Goal: Task Accomplishment & Management: Manage account settings

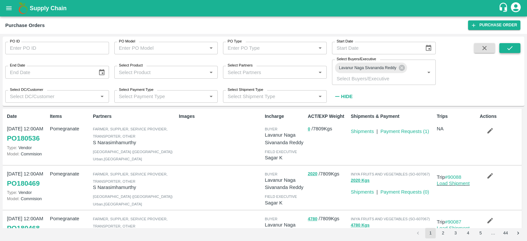
scroll to position [163, 0]
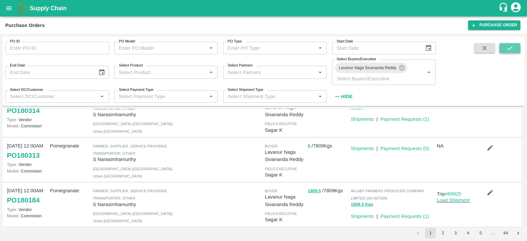
click at [504, 47] on button "submit" at bounding box center [509, 48] width 21 height 10
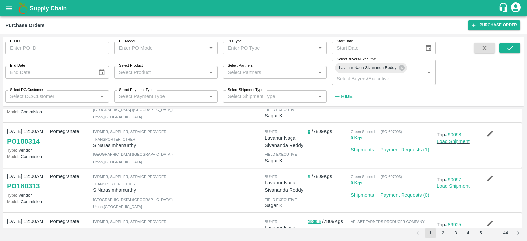
scroll to position [133, 0]
click at [515, 47] on button "submit" at bounding box center [509, 48] width 21 height 10
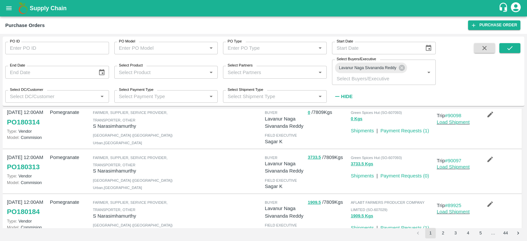
scroll to position [136, 0]
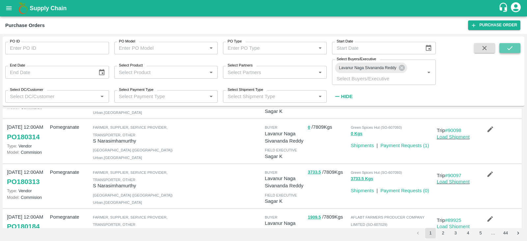
click at [509, 43] on button "submit" at bounding box center [509, 48] width 21 height 10
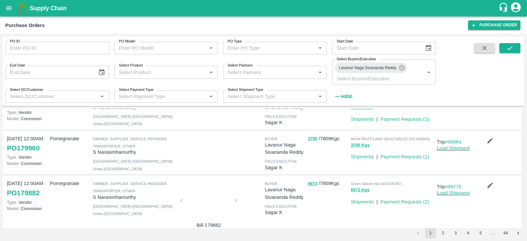
scroll to position [0, 0]
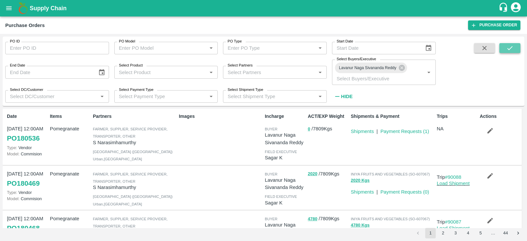
click at [502, 48] on button "submit" at bounding box center [509, 48] width 21 height 10
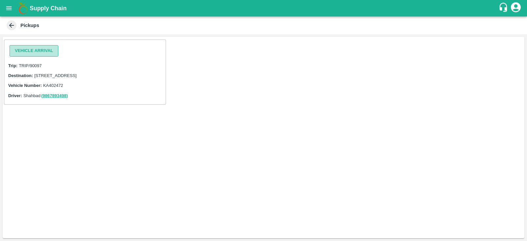
click at [31, 48] on button "Vehicle Arrival" at bounding box center [34, 51] width 49 height 12
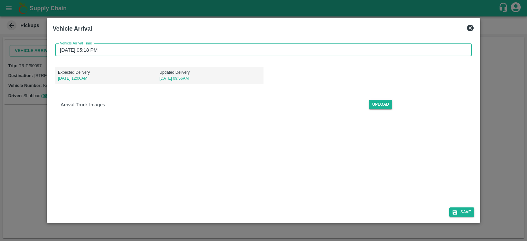
click at [92, 48] on input "13/10/2025 05:18 PM" at bounding box center [261, 50] width 412 height 13
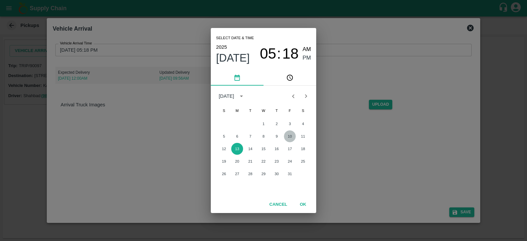
click at [294, 136] on button "10" at bounding box center [290, 136] width 12 height 12
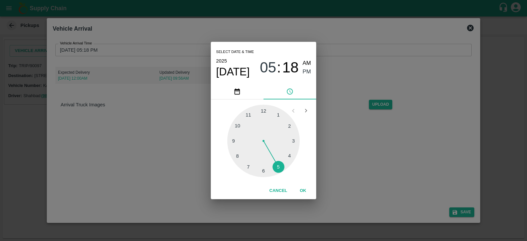
click at [279, 111] on div at bounding box center [263, 141] width 72 height 72
type input "10/10/2025 01:18 PM"
click at [306, 73] on span "PM" at bounding box center [307, 71] width 9 height 9
click at [303, 187] on button "OK" at bounding box center [302, 191] width 21 height 12
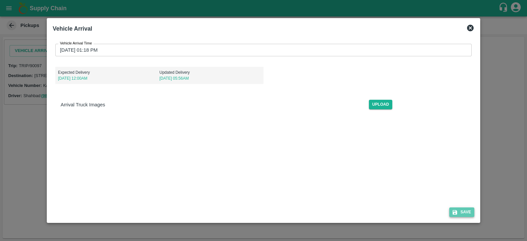
click at [460, 215] on button "Save" at bounding box center [461, 212] width 25 height 10
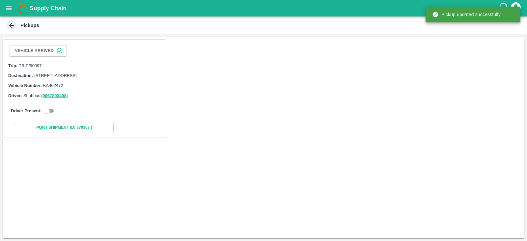
click at [54, 114] on input "checkbox" at bounding box center [47, 111] width 24 height 8
checkbox input "true"
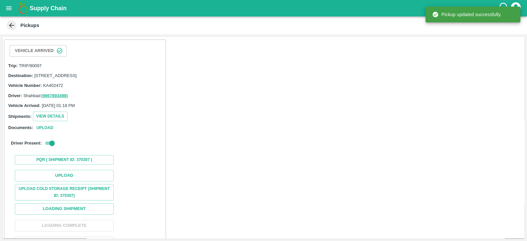
scroll to position [41, 0]
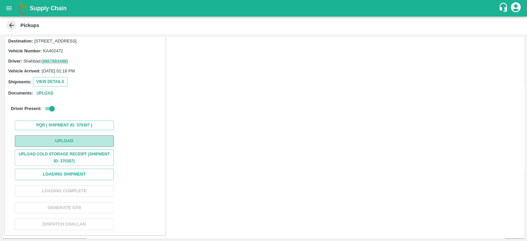
click at [98, 141] on button "Upload" at bounding box center [64, 141] width 99 height 12
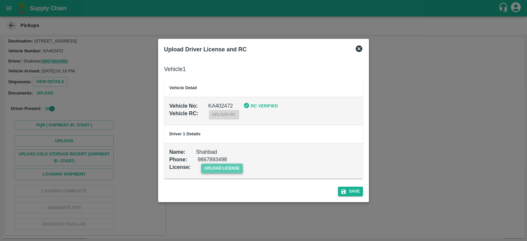
click at [226, 170] on span "upload license" at bounding box center [222, 169] width 42 height 10
click at [0, 0] on input "upload license" at bounding box center [0, 0] width 0 height 0
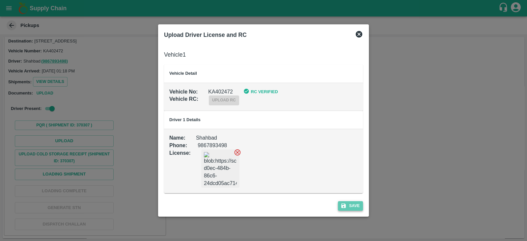
click at [352, 208] on button "Save" at bounding box center [350, 206] width 25 height 10
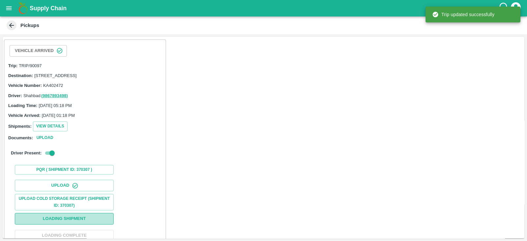
click at [98, 223] on button "Loading Shipment" at bounding box center [64, 219] width 99 height 12
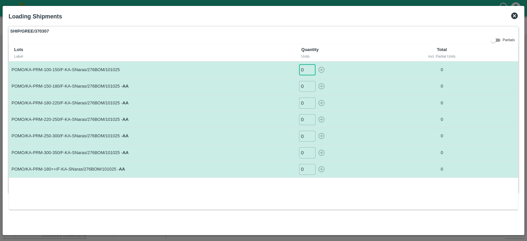
click at [307, 65] on input "0" at bounding box center [307, 69] width 16 height 11
click at [515, 16] on icon at bounding box center [514, 16] width 7 height 7
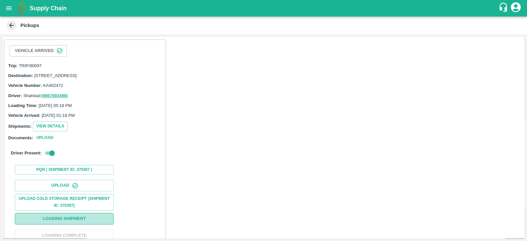
click at [99, 221] on button "Loading Shipment" at bounding box center [64, 219] width 99 height 12
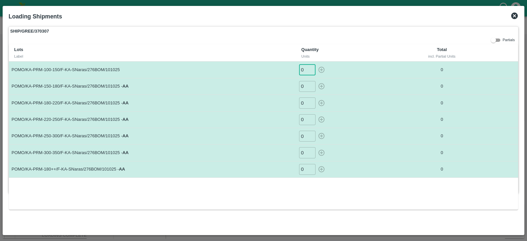
click at [307, 66] on input "0" at bounding box center [307, 69] width 16 height 11
type input "23"
type input "26"
type input "36"
type input "37"
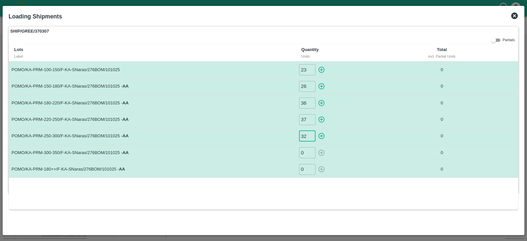
type input "32"
type input "26"
type input "213"
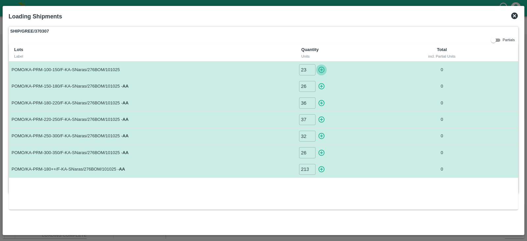
click at [322, 69] on icon "button" at bounding box center [321, 69] width 7 height 7
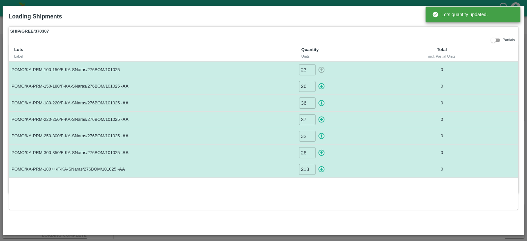
type input "0"
click at [321, 84] on icon "button" at bounding box center [321, 86] width 7 height 7
type input "0"
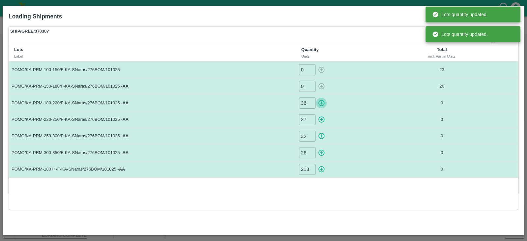
click at [321, 104] on icon "button" at bounding box center [321, 102] width 7 height 7
type input "0"
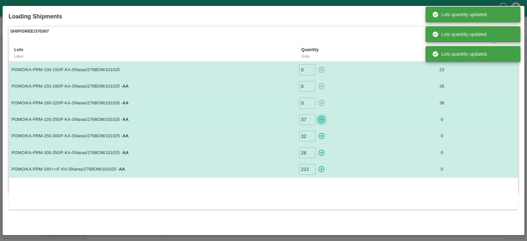
click at [321, 118] on icon "button" at bounding box center [321, 119] width 7 height 7
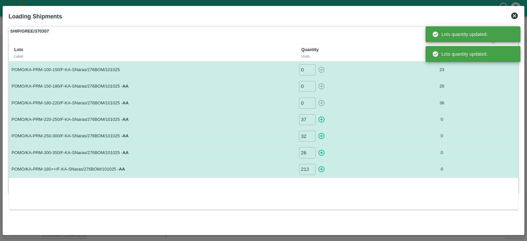
type input "0"
click at [321, 138] on icon "button" at bounding box center [321, 135] width 7 height 7
type input "0"
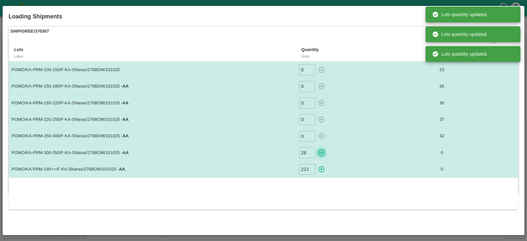
click at [322, 152] on icon "button" at bounding box center [321, 152] width 7 height 7
type input "0"
click at [322, 166] on icon "button" at bounding box center [321, 169] width 7 height 7
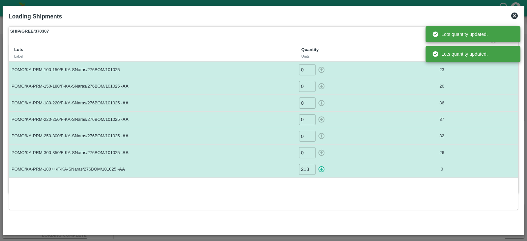
type input "0"
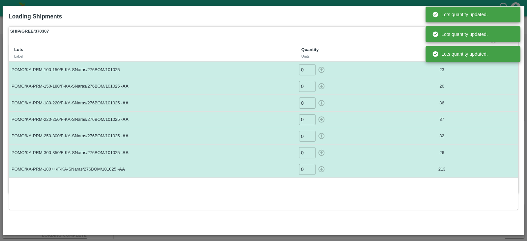
click at [373, 90] on div "0 ​" at bounding box center [347, 86] width 96 height 11
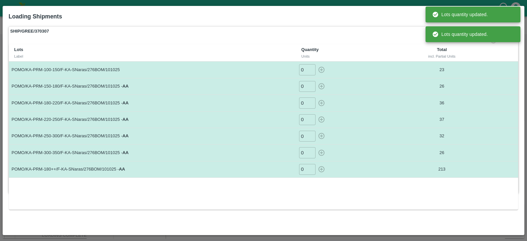
click at [373, 90] on div "0 ​" at bounding box center [347, 86] width 96 height 11
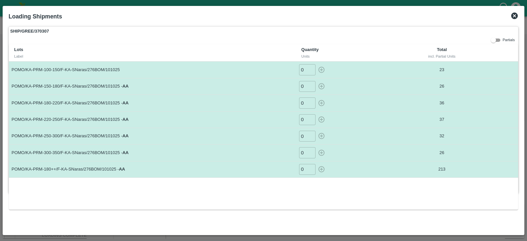
click at [517, 15] on icon at bounding box center [514, 16] width 7 height 7
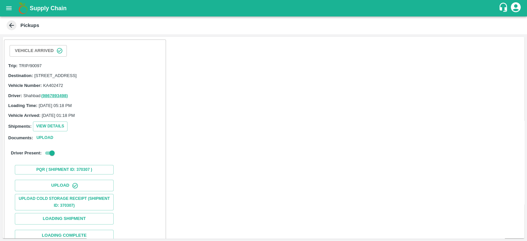
scroll to position [47, 0]
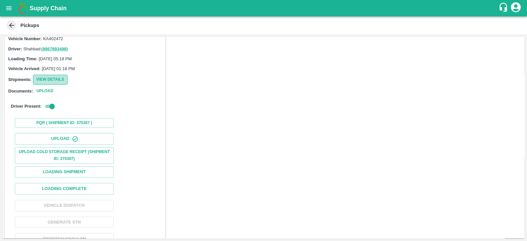
click at [60, 84] on button "View Details" at bounding box center [50, 80] width 35 height 10
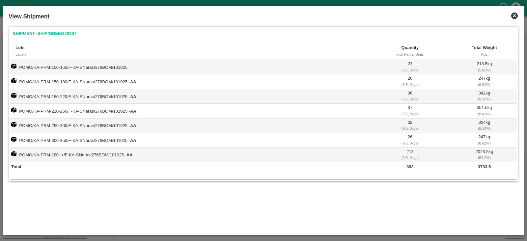
click at [515, 13] on icon at bounding box center [514, 16] width 7 height 7
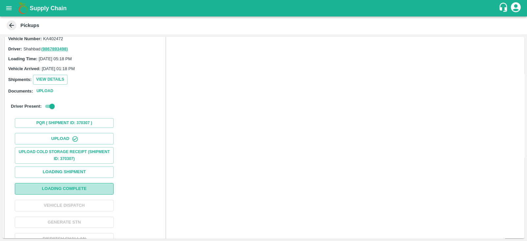
click at [92, 195] on button "Loading Complete" at bounding box center [64, 189] width 99 height 12
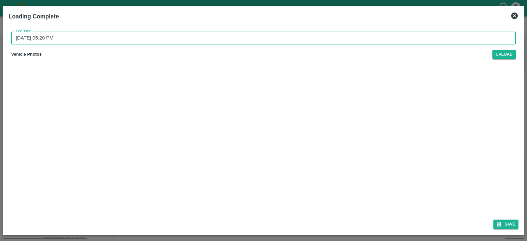
click at [38, 39] on input "13/10/2025 05:20 PM" at bounding box center [261, 38] width 500 height 13
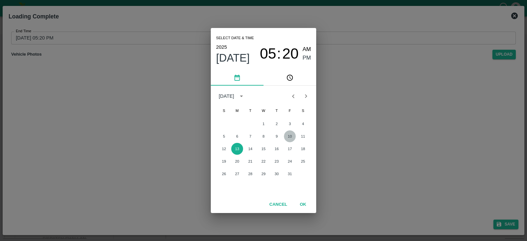
click at [288, 137] on button "10" at bounding box center [290, 136] width 12 height 12
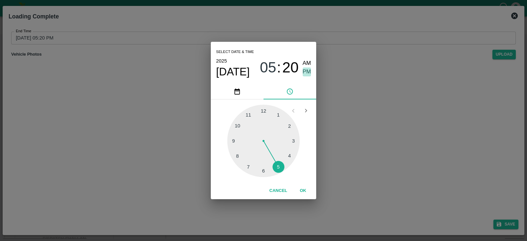
click at [304, 69] on span "PM" at bounding box center [307, 71] width 9 height 9
click at [299, 188] on button "OK" at bounding box center [302, 191] width 21 height 12
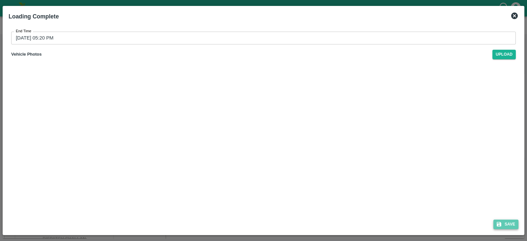
click at [510, 225] on button "Save" at bounding box center [505, 225] width 25 height 10
type input "13/10/2025 05:20 PM"
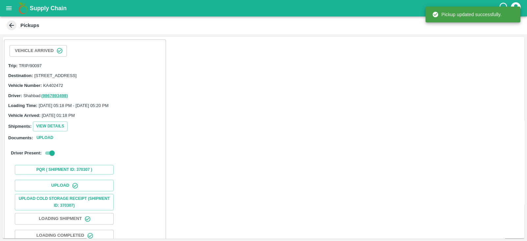
scroll to position [67, 0]
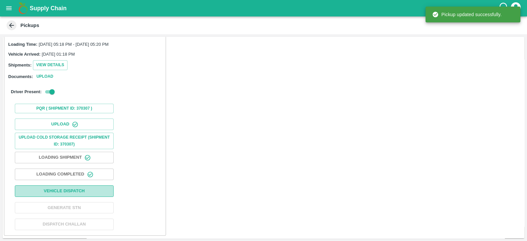
click at [97, 188] on button "Vehicle Dispatch" at bounding box center [64, 191] width 99 height 12
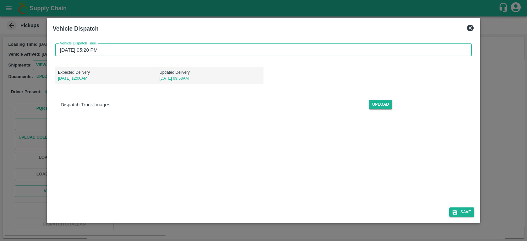
click at [74, 47] on input "13/10/2025 05:20 PM" at bounding box center [261, 50] width 412 height 13
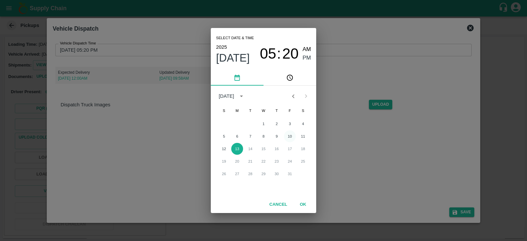
click at [290, 133] on button "10" at bounding box center [290, 136] width 12 height 12
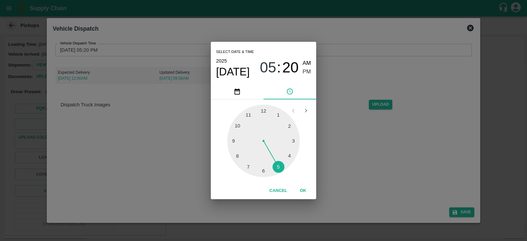
type input "10/10/2025 05:20 PM"
click at [280, 170] on div at bounding box center [263, 141] width 72 height 72
click at [308, 72] on span "PM" at bounding box center [307, 71] width 9 height 9
click at [305, 188] on button "OK" at bounding box center [302, 191] width 21 height 12
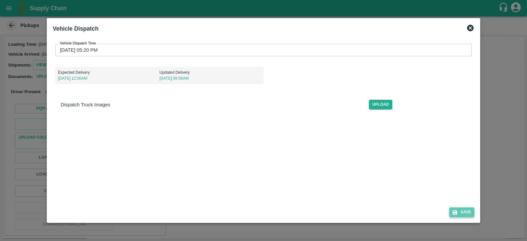
click at [465, 213] on button "Save" at bounding box center [461, 212] width 25 height 10
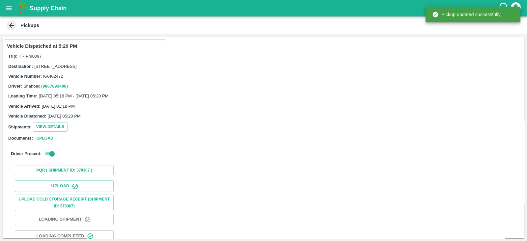
scroll to position [68, 0]
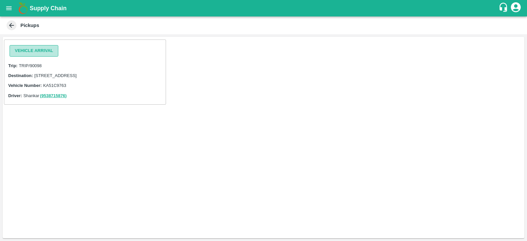
click at [53, 47] on button "Vehicle Arrival" at bounding box center [34, 51] width 49 height 12
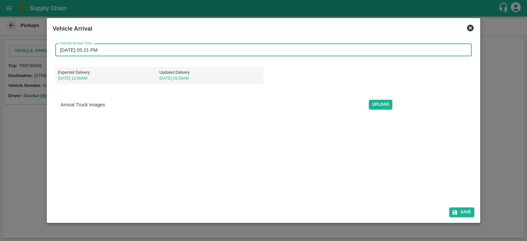
click at [93, 50] on input "[DATE] 05:21 PM" at bounding box center [261, 50] width 412 height 13
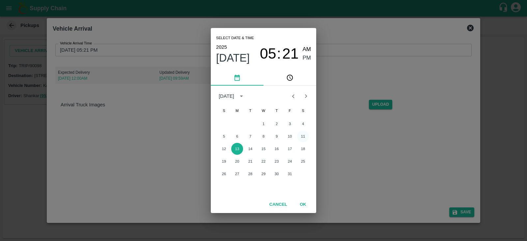
click at [305, 135] on button "11" at bounding box center [303, 136] width 12 height 12
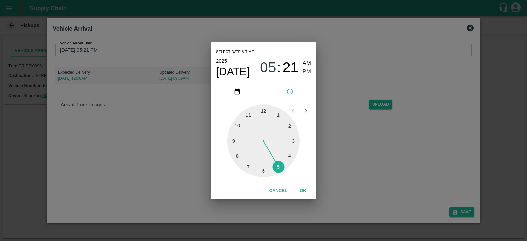
click at [279, 109] on div at bounding box center [263, 141] width 72 height 72
type input "[DATE] 01:21 PM"
click at [306, 74] on span "PM" at bounding box center [307, 71] width 9 height 9
click at [305, 193] on button "OK" at bounding box center [302, 191] width 21 height 12
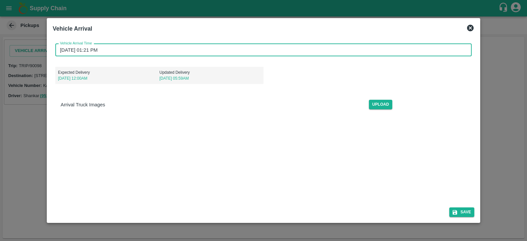
click at [477, 208] on div "Vehicle Arrival Vehicle Arrival Time [DATE] 01:21 PM Vehicle Arrival Time Expec…" at bounding box center [263, 120] width 433 height 205
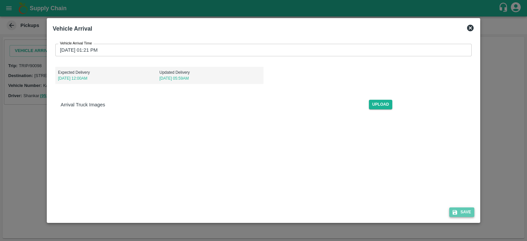
click at [466, 211] on button "Save" at bounding box center [461, 212] width 25 height 10
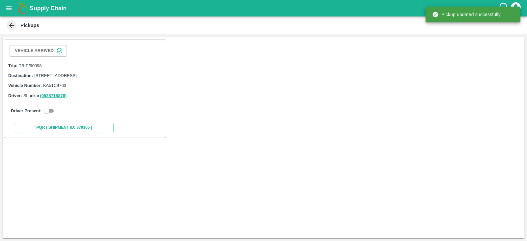
click at [51, 115] on input "checkbox" at bounding box center [47, 111] width 24 height 8
checkbox input "true"
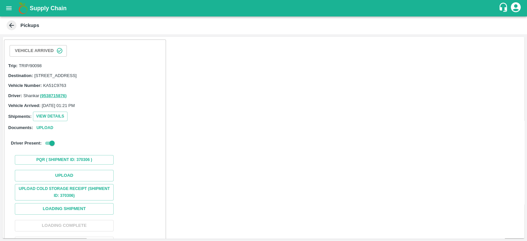
click at [87, 175] on div "Upload Upload Cold Storage Receipt (SHIPMENT ID: 370306) Loading Shipment Loadi…" at bounding box center [85, 217] width 156 height 100
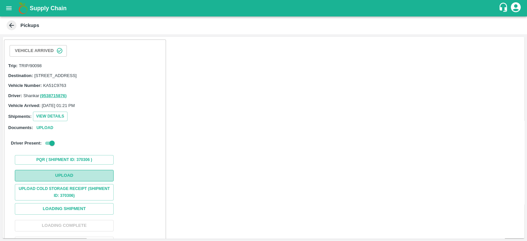
click at [89, 180] on button "Upload" at bounding box center [64, 176] width 99 height 12
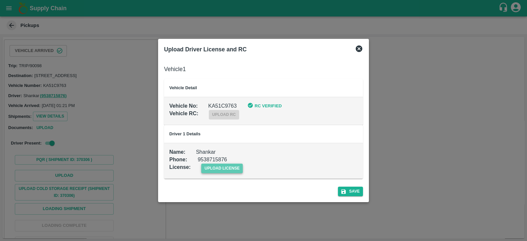
click at [220, 165] on span "upload license" at bounding box center [222, 169] width 42 height 10
click at [0, 0] on input "upload license" at bounding box center [0, 0] width 0 height 0
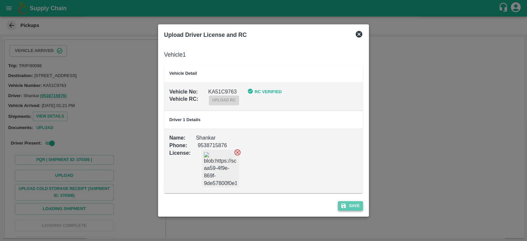
click at [347, 201] on button "Save" at bounding box center [350, 206] width 25 height 10
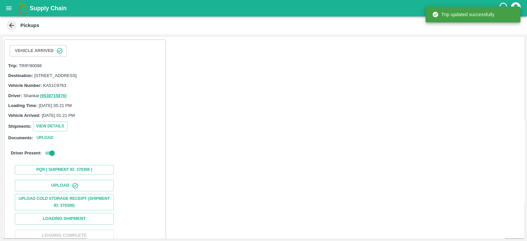
scroll to position [67, 0]
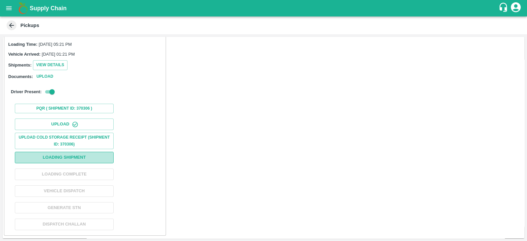
click at [102, 159] on button "Loading Shipment" at bounding box center [64, 158] width 99 height 12
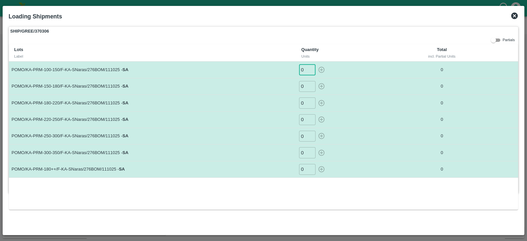
click at [308, 72] on input "0" at bounding box center [307, 69] width 16 height 11
type input "47"
type input "48"
type input "86"
type input "94"
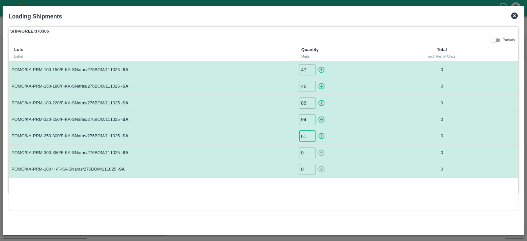
type input "61"
type input "70"
type input "144"
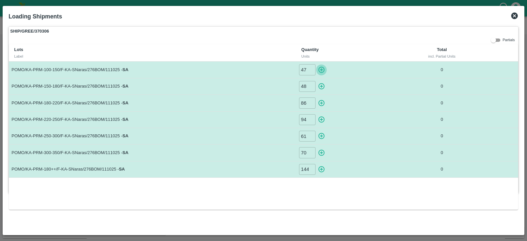
click at [321, 70] on icon "button" at bounding box center [321, 69] width 7 height 7
type input "0"
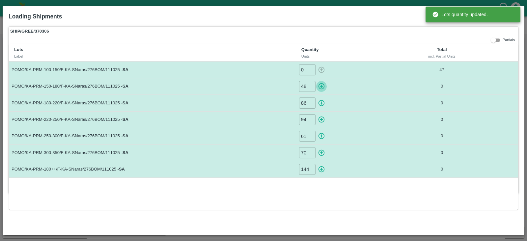
click at [321, 86] on icon "button" at bounding box center [321, 86] width 6 height 6
type input "0"
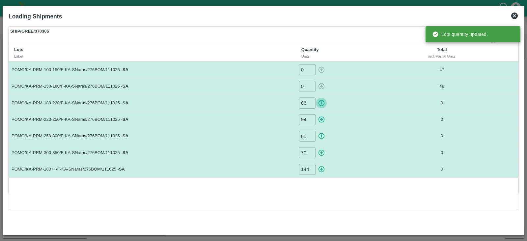
click at [321, 98] on button "button" at bounding box center [321, 102] width 11 height 11
type input "0"
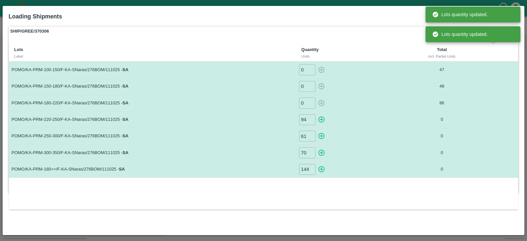
click at [320, 120] on icon "button" at bounding box center [321, 119] width 7 height 7
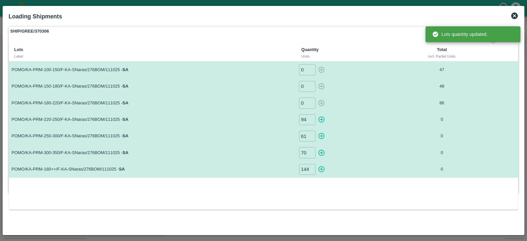
type input "0"
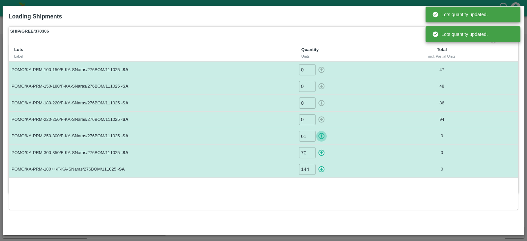
click at [320, 131] on button "button" at bounding box center [321, 136] width 11 height 11
type input "0"
click at [320, 148] on button "button" at bounding box center [321, 152] width 11 height 11
type input "0"
click at [323, 172] on icon "button" at bounding box center [321, 169] width 7 height 7
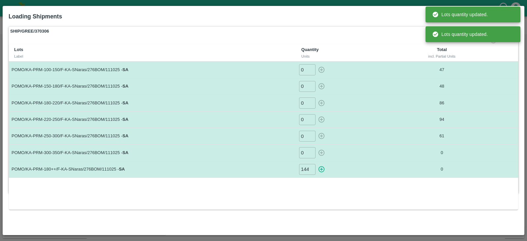
type input "0"
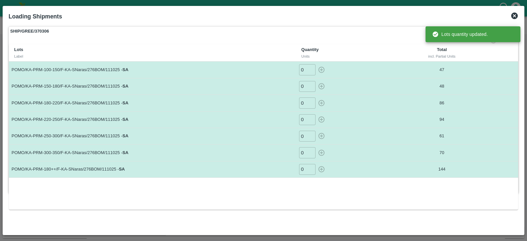
click at [360, 58] on div "Units" at bounding box center [346, 56] width 91 height 6
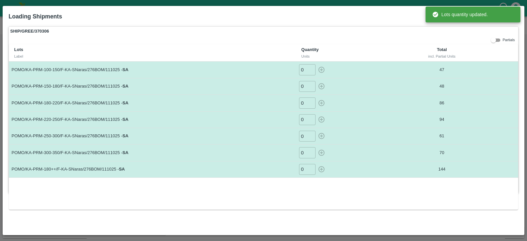
click at [360, 58] on div "Units" at bounding box center [346, 56] width 91 height 6
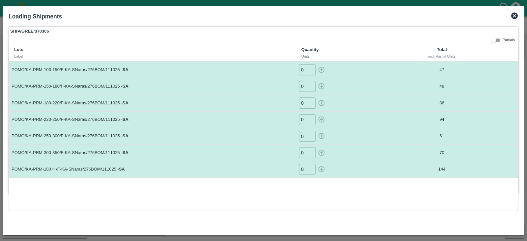
click at [516, 15] on icon at bounding box center [514, 16] width 7 height 7
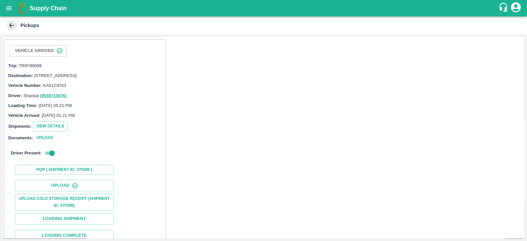
scroll to position [67, 0]
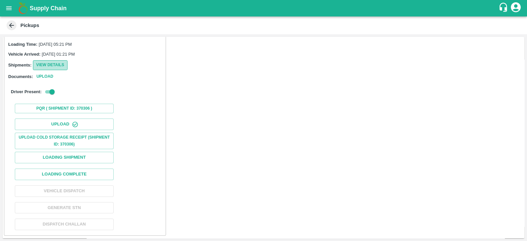
click at [63, 62] on button "View Details" at bounding box center [50, 65] width 35 height 10
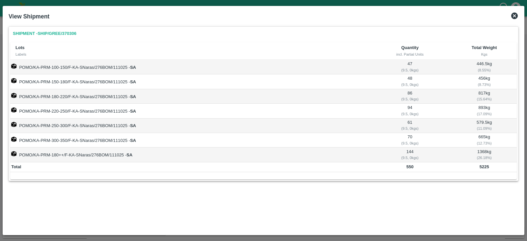
click at [514, 16] on icon at bounding box center [514, 16] width 8 height 8
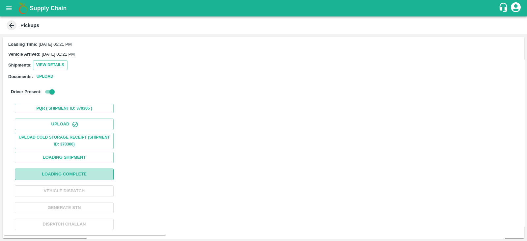
click at [98, 173] on button "Loading Complete" at bounding box center [64, 175] width 99 height 12
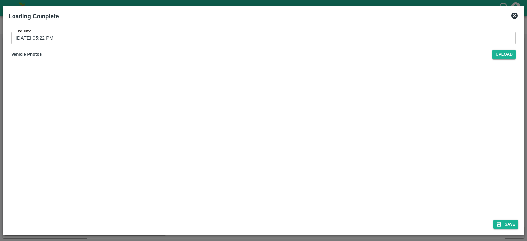
click at [38, 40] on input "[DATE] 05:22 PM" at bounding box center [261, 38] width 500 height 13
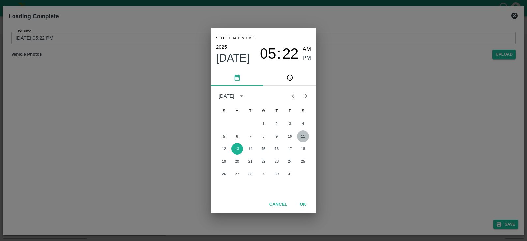
click at [300, 137] on button "11" at bounding box center [303, 136] width 12 height 12
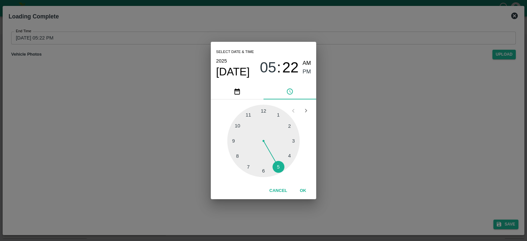
click at [308, 71] on span "PM" at bounding box center [307, 71] width 9 height 9
click at [307, 187] on button "OK" at bounding box center [302, 191] width 21 height 12
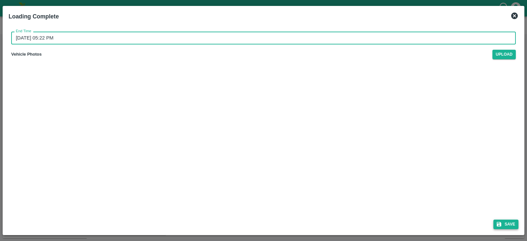
click at [499, 223] on icon "submit" at bounding box center [499, 224] width 6 height 6
type input "[DATE] 05:22 PM"
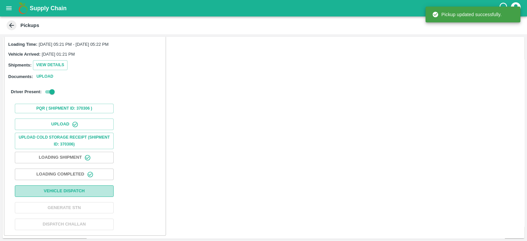
click at [98, 193] on button "Vehicle Dispatch" at bounding box center [64, 191] width 99 height 12
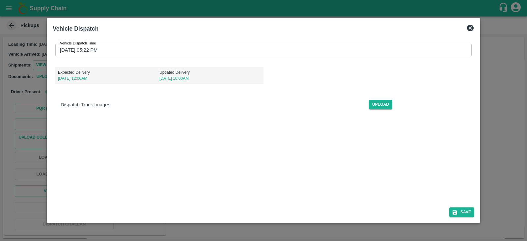
click at [74, 55] on input "[DATE] 05:22 PM" at bounding box center [261, 50] width 412 height 13
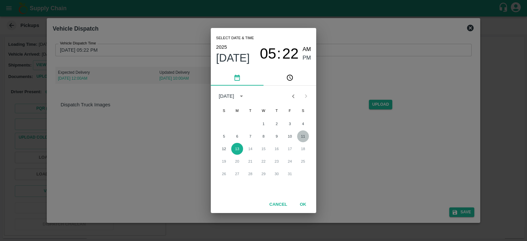
click at [306, 136] on button "11" at bounding box center [303, 136] width 12 height 12
type input "[DATE] 05:22 PM"
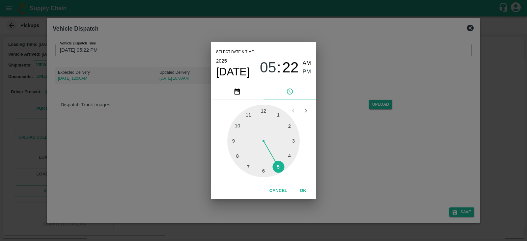
click at [280, 169] on div at bounding box center [263, 141] width 72 height 72
click at [307, 71] on span "PM" at bounding box center [307, 71] width 9 height 9
click at [305, 188] on button "OK" at bounding box center [302, 191] width 21 height 12
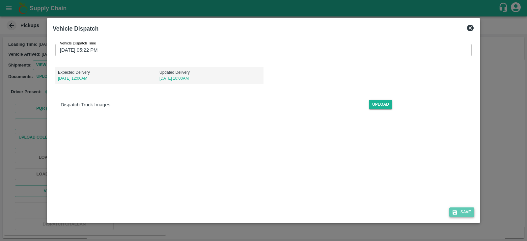
click at [456, 209] on icon "submit" at bounding box center [455, 212] width 6 height 6
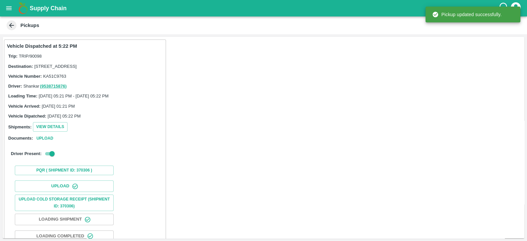
scroll to position [68, 0]
